Goal: Task Accomplishment & Management: Manage account settings

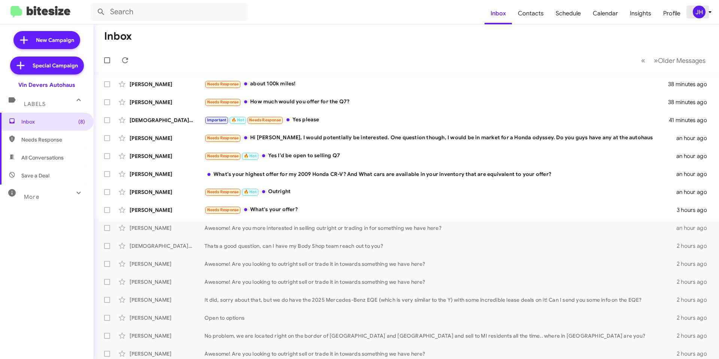
click at [699, 10] on div "JH" at bounding box center [699, 12] width 13 height 13
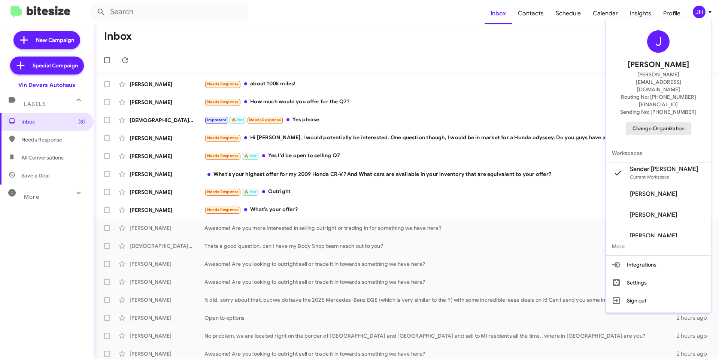
click at [644, 122] on span "Change Organization" at bounding box center [658, 128] width 52 height 13
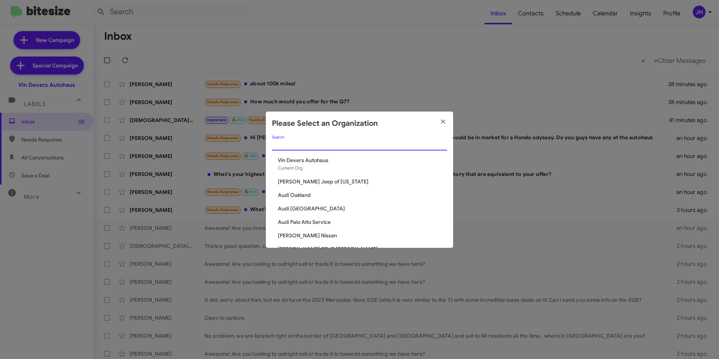
click at [359, 145] on input "Search" at bounding box center [359, 145] width 175 height 6
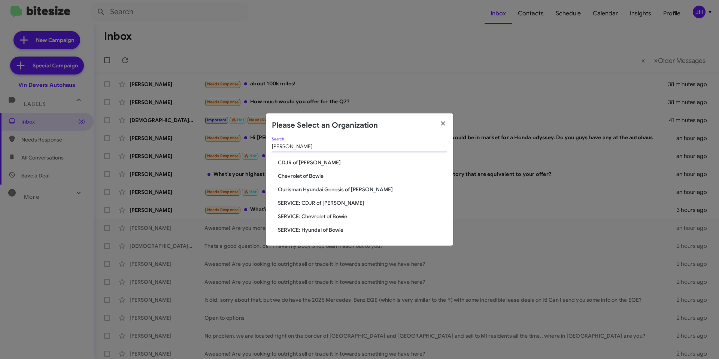
type input "[PERSON_NAME]"
click at [323, 173] on span "Chevrolet of Bowie" at bounding box center [362, 175] width 169 height 7
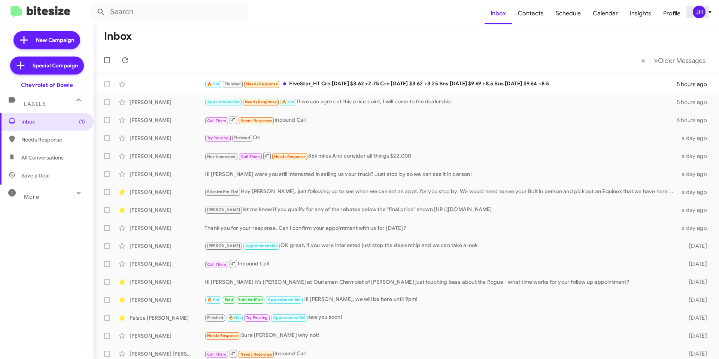
click at [701, 15] on div "JH" at bounding box center [699, 12] width 13 height 13
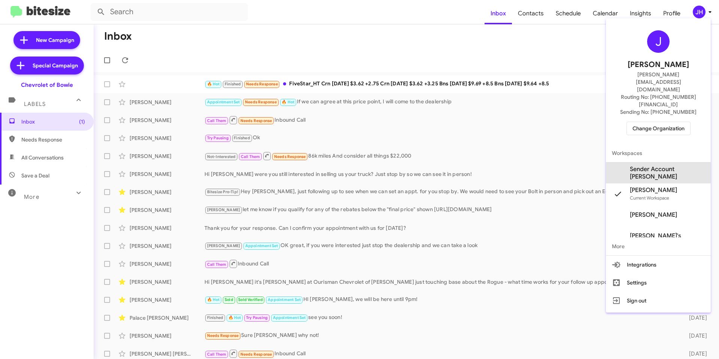
click at [660, 166] on span "Sender Account [PERSON_NAME]" at bounding box center [667, 173] width 75 height 15
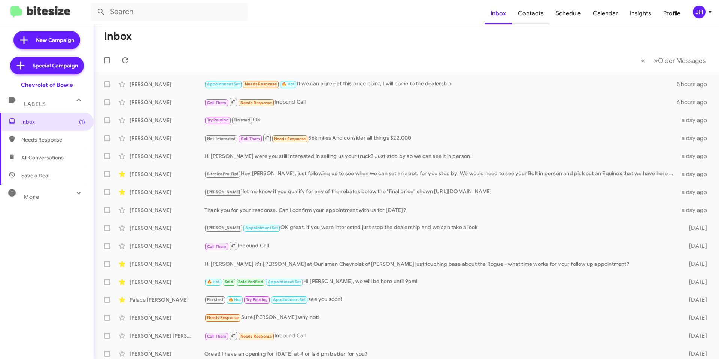
click at [525, 19] on span "Contacts" at bounding box center [531, 14] width 38 height 22
type input "in:groups"
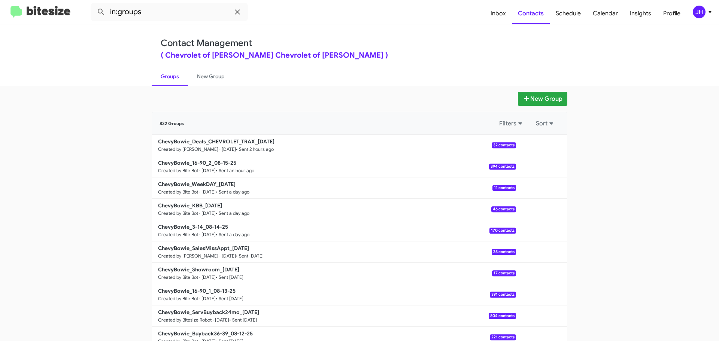
click at [694, 18] on mat-toolbar "in:groups Inbox Contacts Schedule Calendar Insights Profile JH" at bounding box center [359, 12] width 719 height 24
click at [702, 10] on div "JH" at bounding box center [699, 12] width 13 height 13
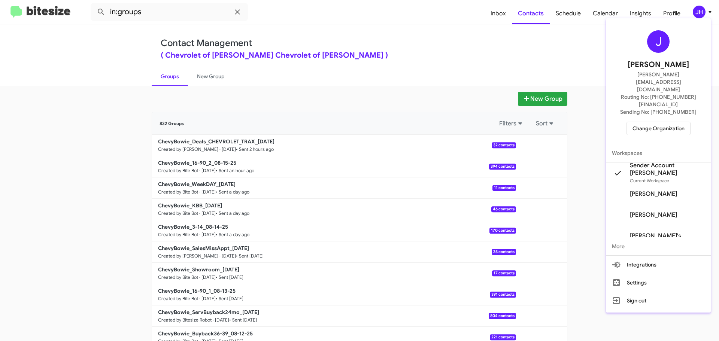
click at [645, 122] on span "Change Organization" at bounding box center [658, 128] width 52 height 13
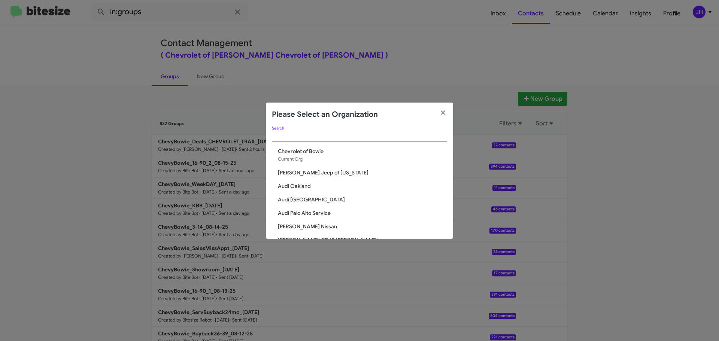
click at [318, 137] on input "Search" at bounding box center [359, 136] width 175 height 6
click at [310, 139] on input "Search" at bounding box center [359, 136] width 175 height 6
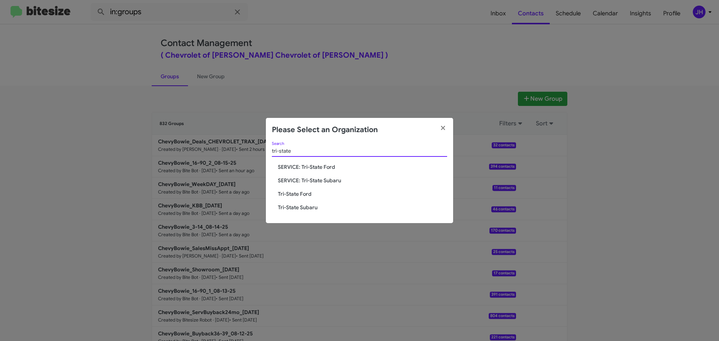
type input "tri-state"
click at [330, 169] on span "SERVICE: Tri-State Ford" at bounding box center [362, 166] width 169 height 7
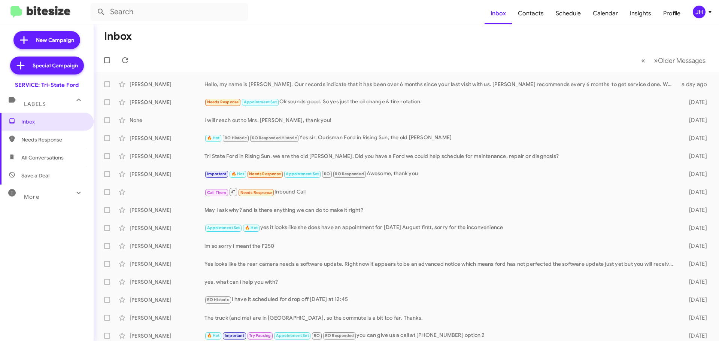
click at [698, 9] on div "JH" at bounding box center [699, 12] width 13 height 13
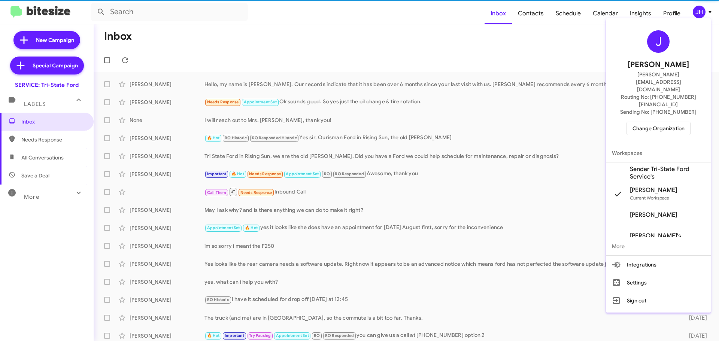
click at [663, 166] on span "Sender Tri-State Ford Service's" at bounding box center [667, 173] width 75 height 15
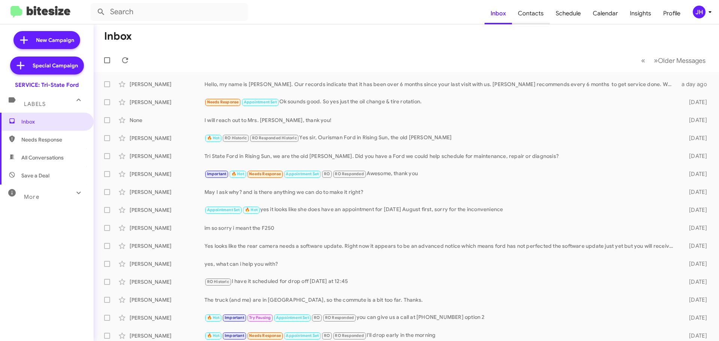
click at [546, 15] on span "Contacts" at bounding box center [531, 14] width 38 height 22
type input "in:groups"
